Goal: Task Accomplishment & Management: Manage account settings

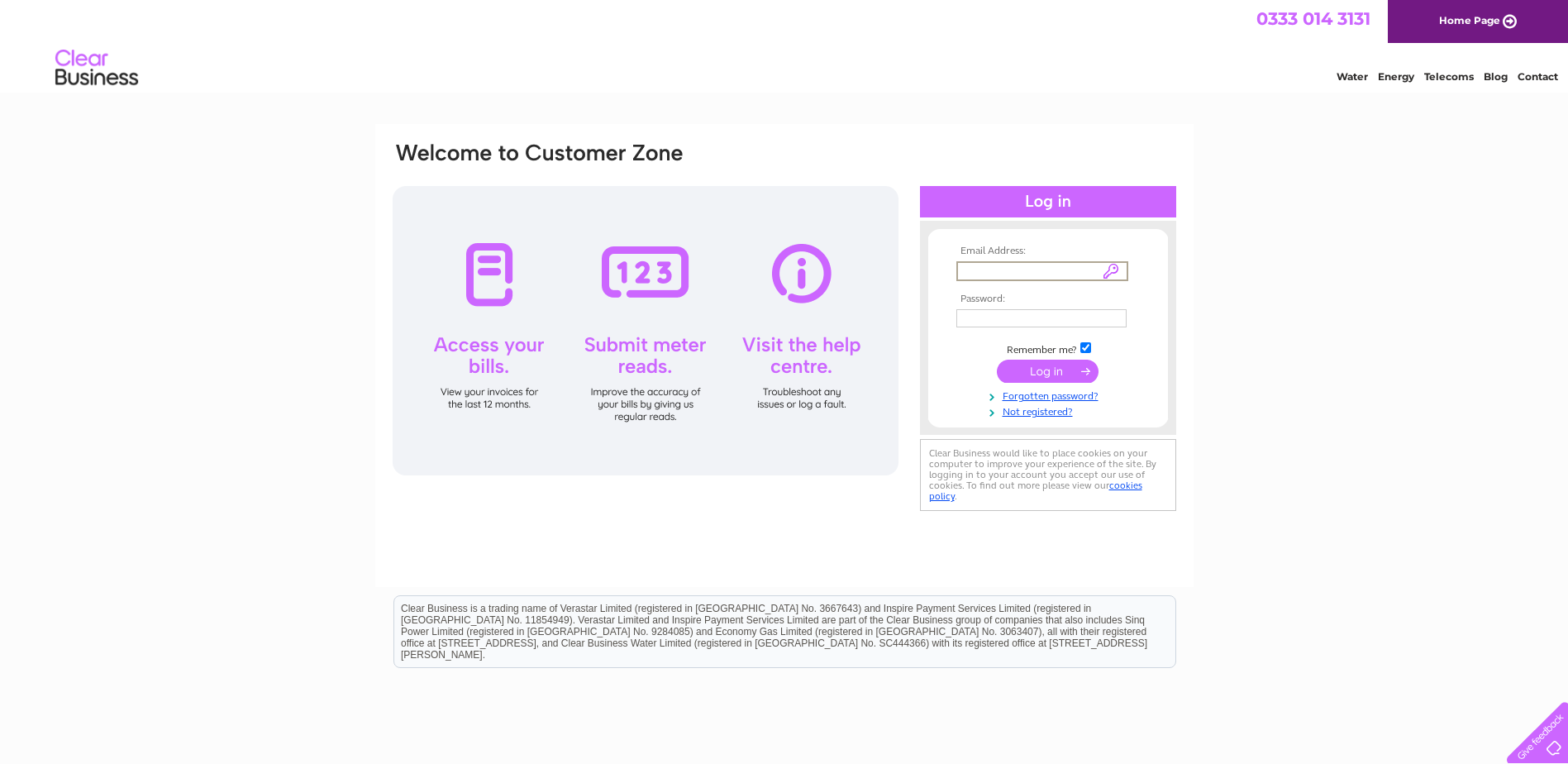
click at [1111, 267] on input "text" at bounding box center [1043, 270] width 172 height 19
click at [1289, 279] on div "Email Address: Password:" at bounding box center [784, 497] width 1568 height 746
click at [979, 270] on input "text" at bounding box center [1043, 270] width 172 height 19
paste input "cheryl.symon@charteredforesters.org"
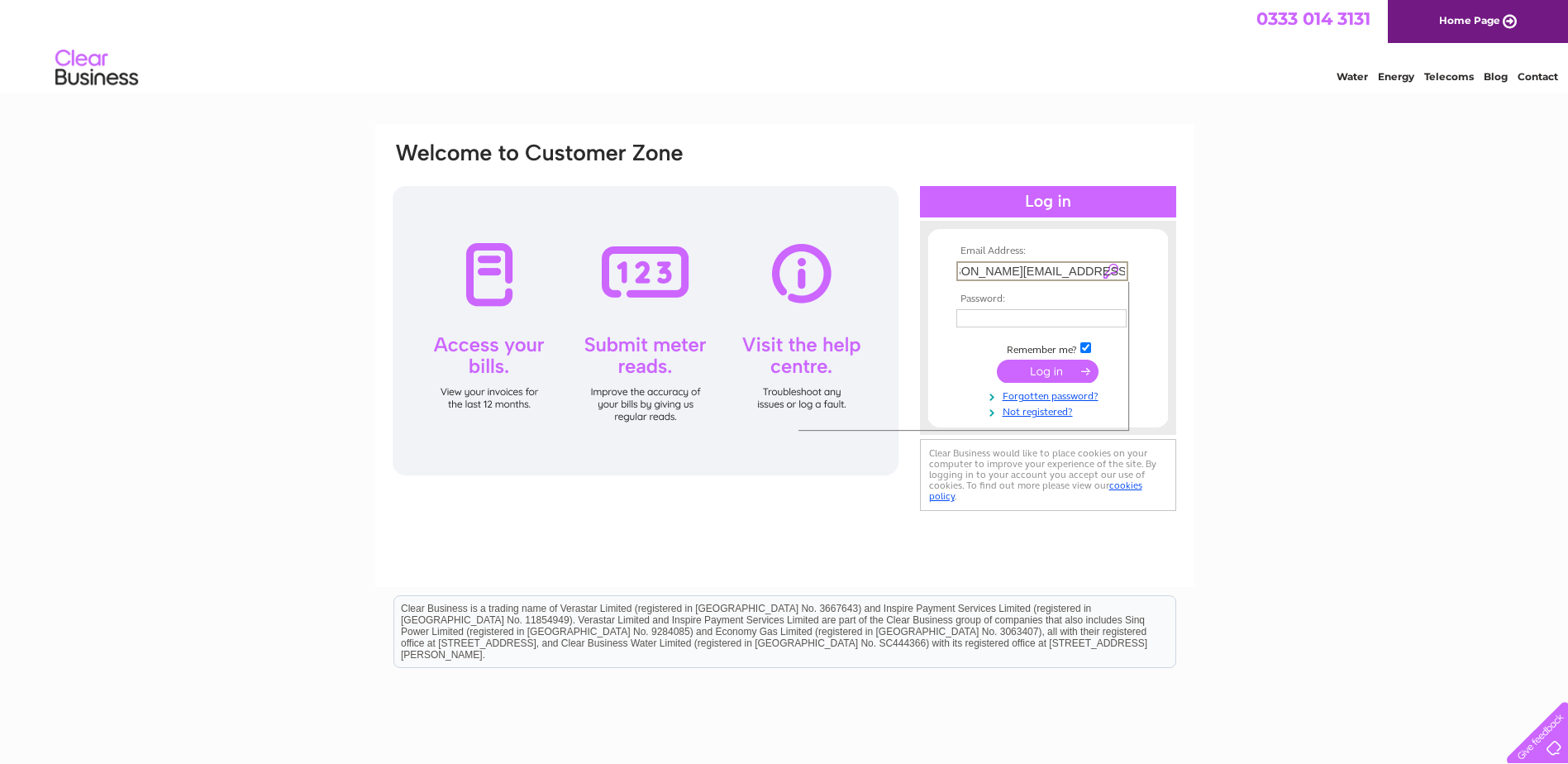
type input "cheryl.symon@charteredforesters.org"
click at [1253, 264] on div "Email Address: cheryl.symon@charteredforesters.org Password:" at bounding box center [784, 497] width 1568 height 746
click at [872, 205] on div at bounding box center [645, 330] width 506 height 290
click at [1043, 372] on input "submit" at bounding box center [1047, 369] width 102 height 23
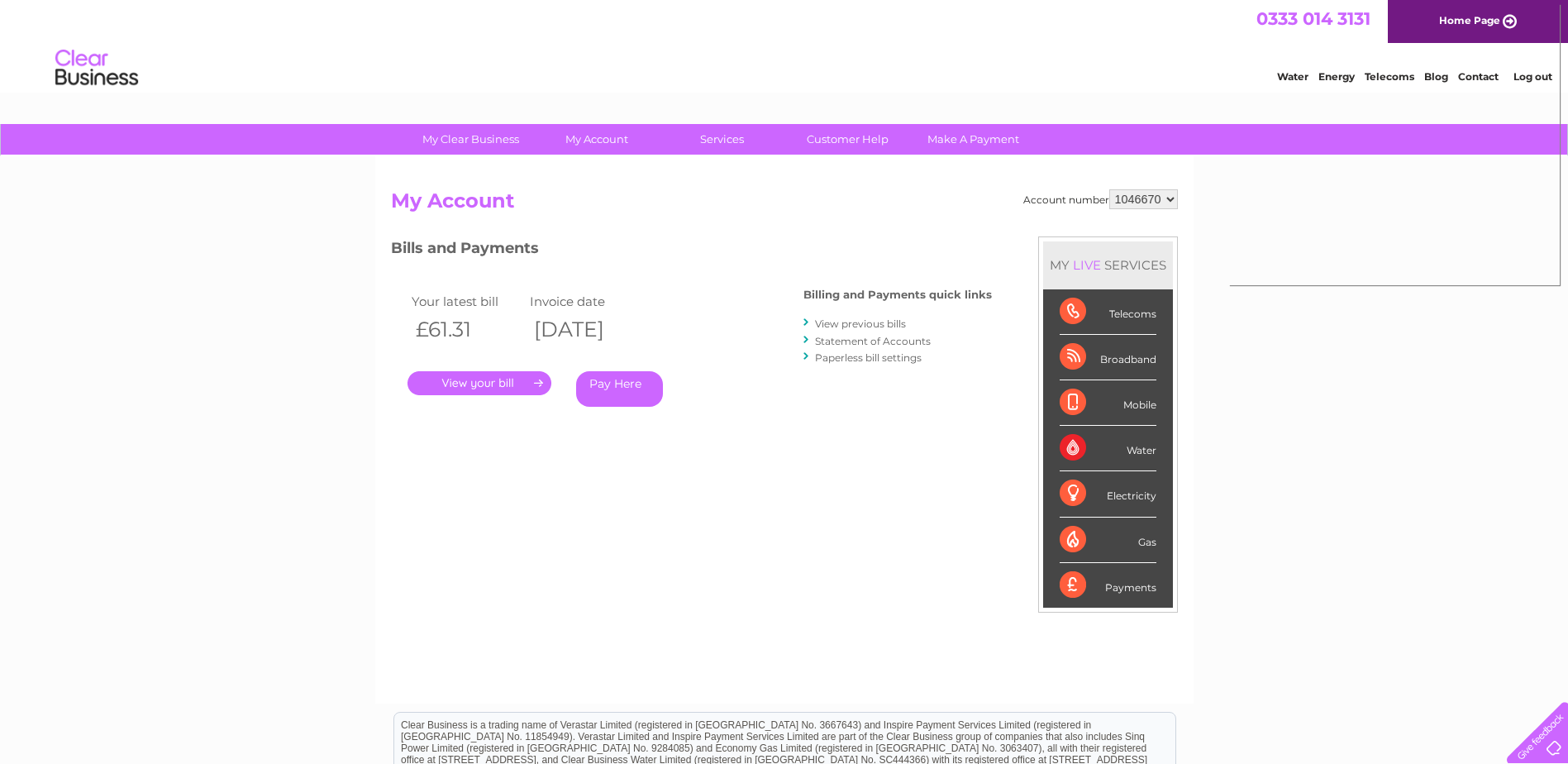
click at [482, 381] on link "." at bounding box center [478, 383] width 143 height 24
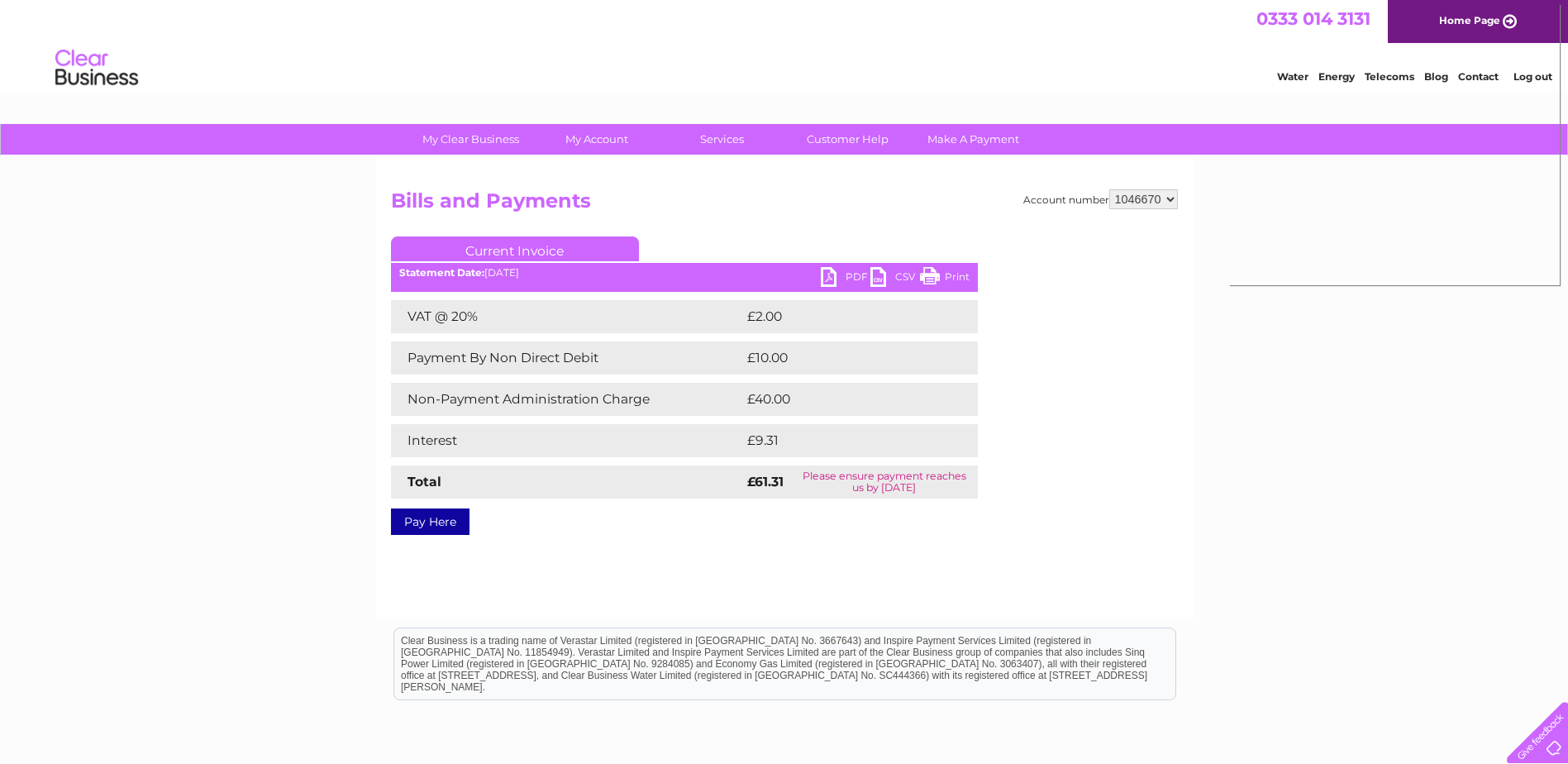
click at [842, 279] on link "PDF" at bounding box center [846, 279] width 50 height 24
click at [840, 276] on link "PDF" at bounding box center [846, 279] width 50 height 24
drag, startPoint x: 1019, startPoint y: 86, endPoint x: 1085, endPoint y: 85, distance: 66.0
click at [1019, 86] on div "Water Energy Telecoms Blog Contact Log out" at bounding box center [784, 69] width 1568 height 54
click at [1401, 278] on div "My Clear Business Login Details My Details My Preferences Link Account My Accou…" at bounding box center [784, 512] width 1568 height 778
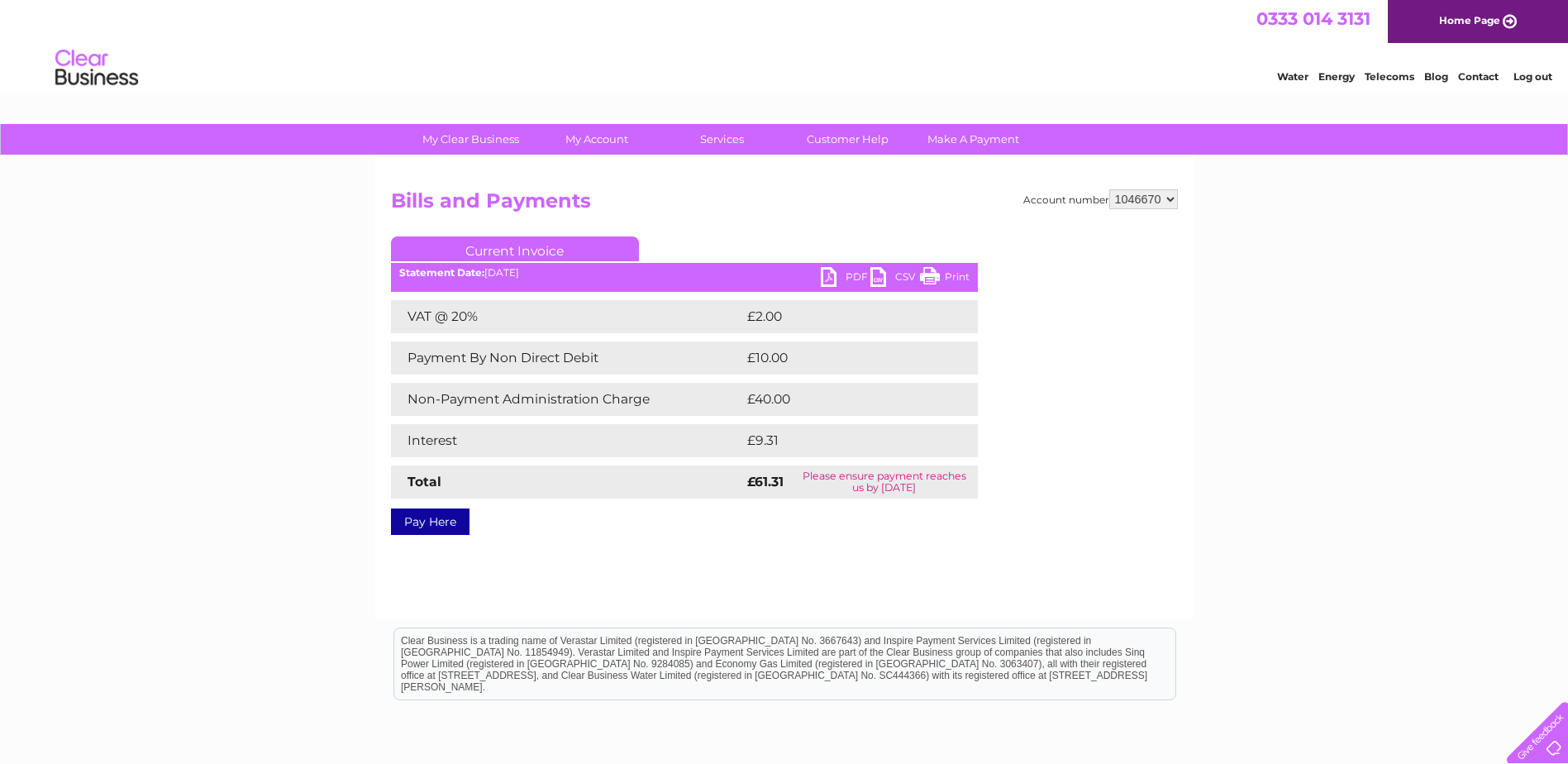
click at [753, 190] on h2 "Bills and Payments" at bounding box center [784, 205] width 787 height 31
click at [1525, 73] on link "Log out" at bounding box center [1533, 76] width 39 height 12
